Goal: Task Accomplishment & Management: Complete application form

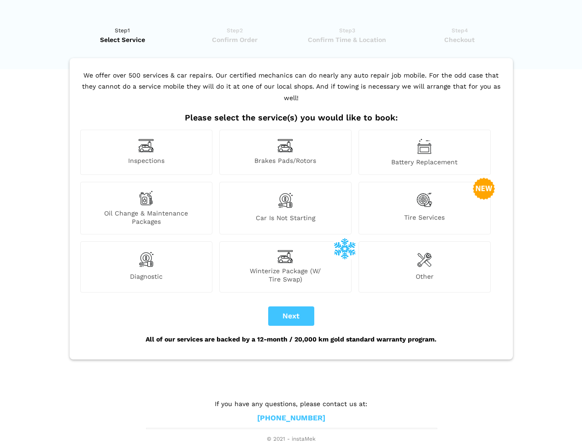
scroll to position [7, 0]
click at [146, 152] on img at bounding box center [146, 145] width 16 height 14
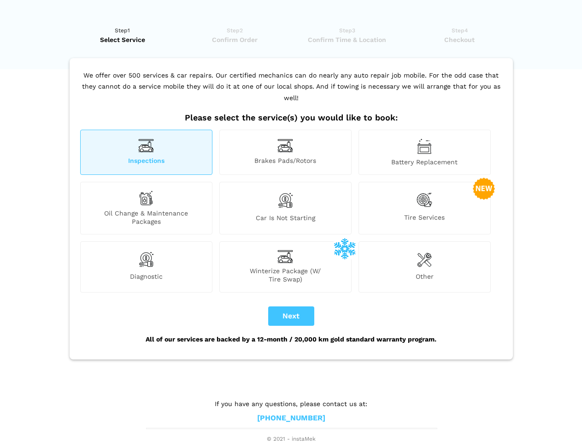
click at [285, 152] on img at bounding box center [286, 145] width 16 height 14
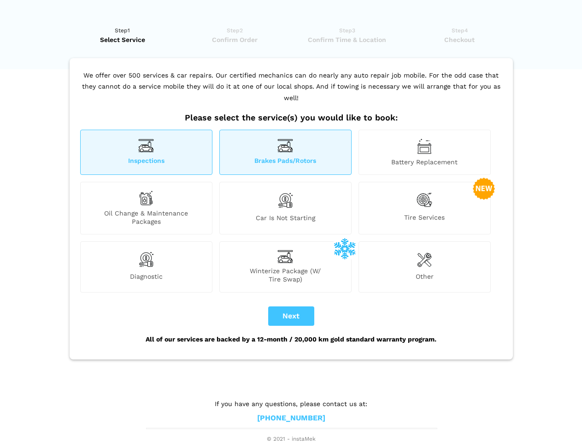
click at [425, 152] on img at bounding box center [424, 146] width 15 height 16
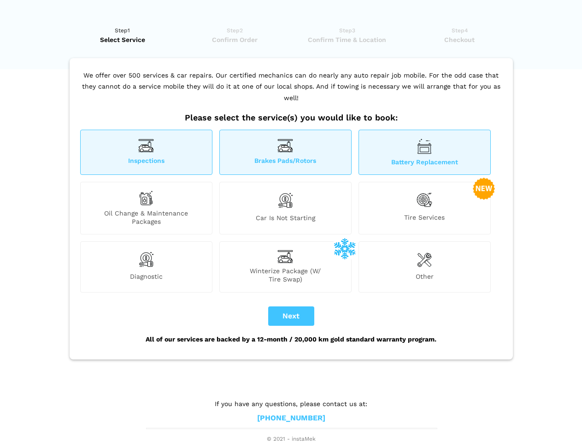
click at [146, 208] on div "Oil Change & Maintenance Packages" at bounding box center [146, 208] width 132 height 53
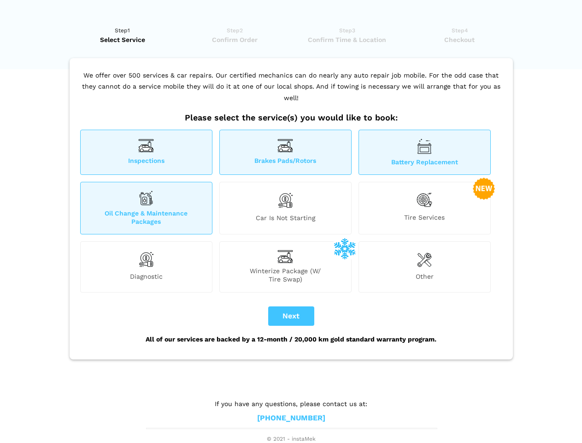
click at [285, 208] on img at bounding box center [286, 199] width 16 height 19
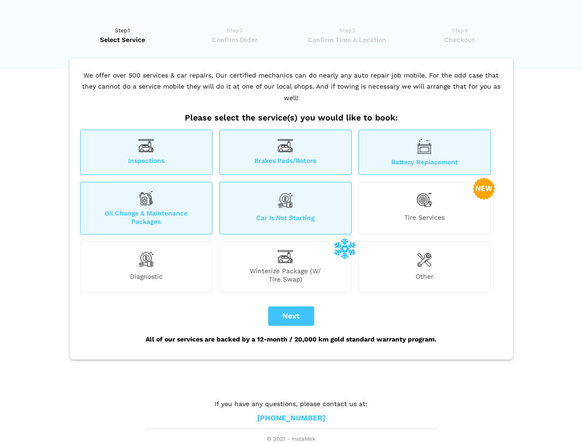
click at [425, 208] on img at bounding box center [425, 199] width 16 height 19
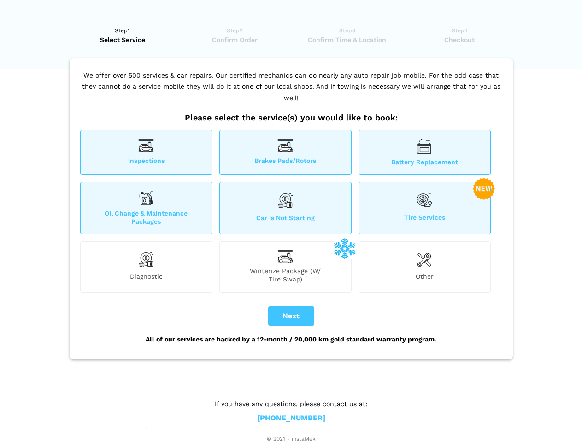
click at [146, 266] on img at bounding box center [146, 259] width 16 height 18
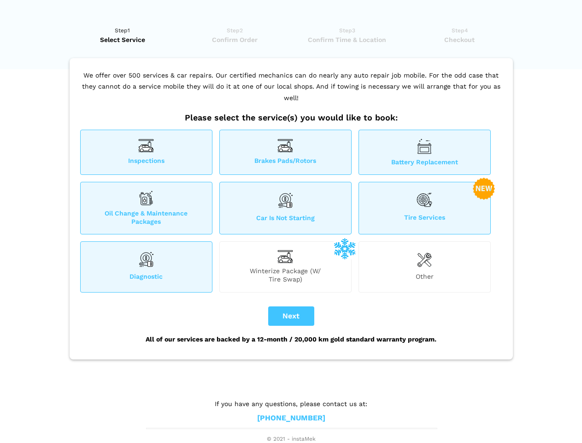
click at [285, 266] on span "Winterize Package (W/ Tire Swap)" at bounding box center [285, 274] width 131 height 17
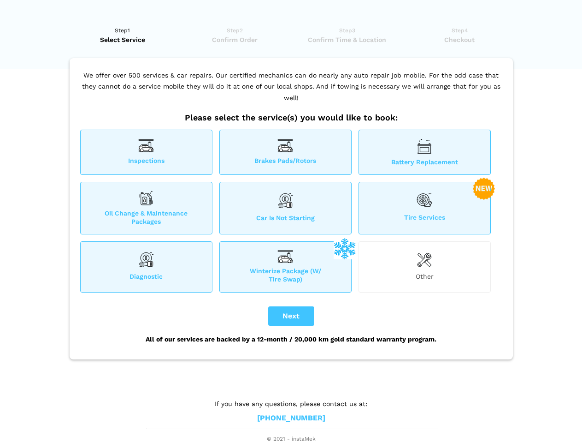
click at [425, 266] on img at bounding box center [424, 259] width 15 height 18
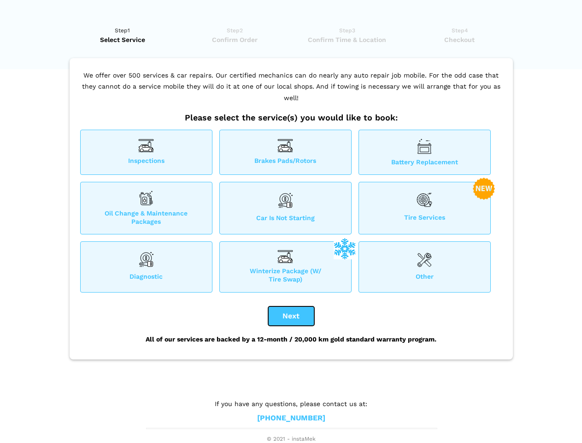
click at [291, 316] on button "Next" at bounding box center [291, 315] width 46 height 19
checkbox input "true"
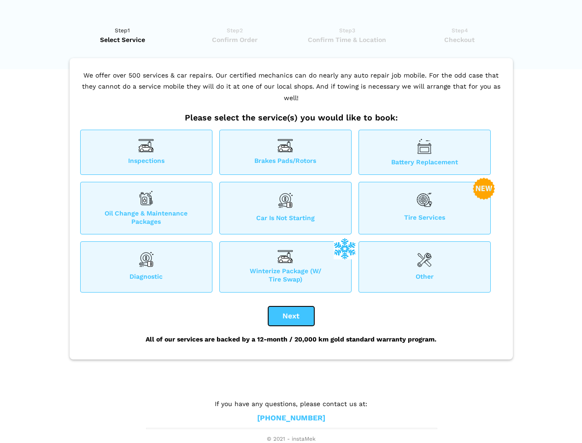
checkbox input "true"
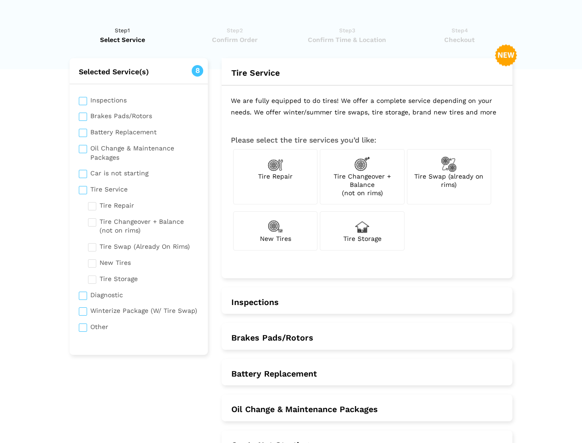
scroll to position [0, 0]
